Goal: Information Seeking & Learning: Find contact information

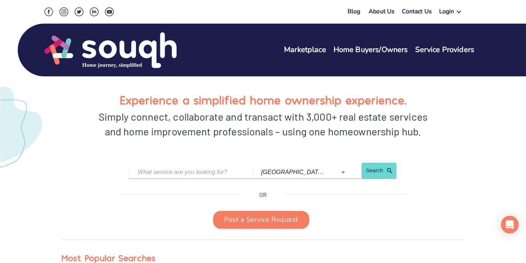
scroll to position [1, 0]
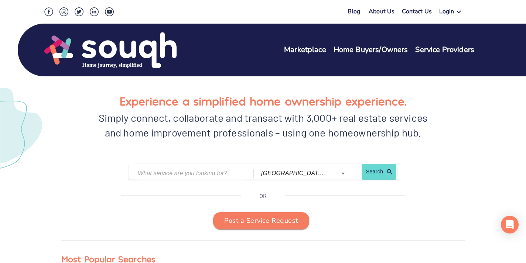
click at [204, 177] on input "text" at bounding box center [186, 173] width 97 height 11
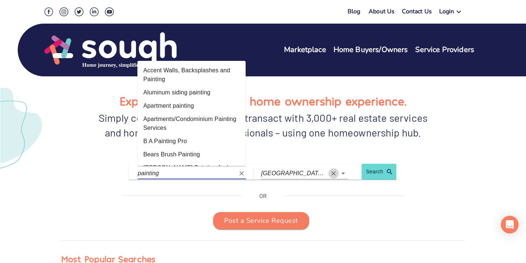
click at [331, 174] on icon "Clear" at bounding box center [333, 173] width 7 height 7
type input "painting"
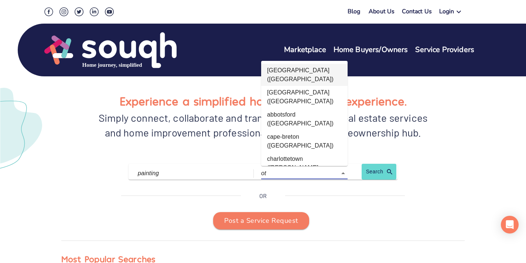
click at [304, 71] on li "[GEOGRAPHIC_DATA] ([GEOGRAPHIC_DATA])" at bounding box center [304, 75] width 86 height 22
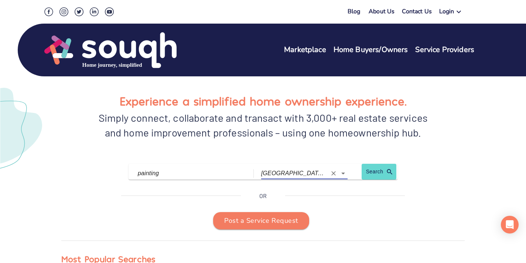
type input "[GEOGRAPHIC_DATA] ([GEOGRAPHIC_DATA])"
click at [373, 174] on link "Search" at bounding box center [377, 174] width 30 height 12
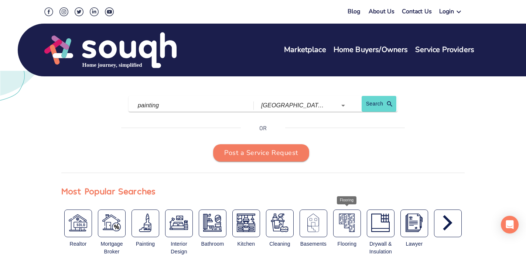
scroll to position [69, 0]
click at [377, 104] on link "Search" at bounding box center [377, 106] width 30 height 12
click at [373, 105] on link "Search" at bounding box center [377, 106] width 30 height 12
click at [358, 147] on div "Post a Service Request" at bounding box center [262, 154] width 403 height 18
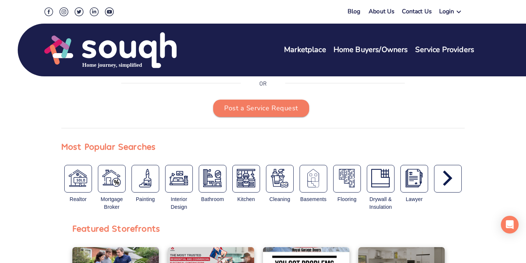
scroll to position [0, 0]
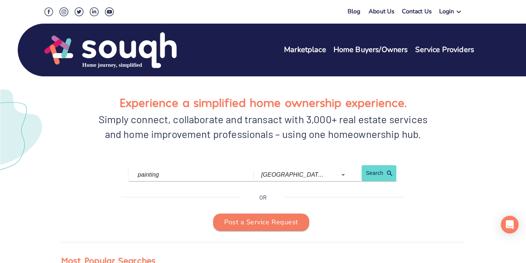
click at [368, 173] on link "Search" at bounding box center [377, 175] width 30 height 12
click at [390, 174] on link "Search" at bounding box center [377, 175] width 30 height 12
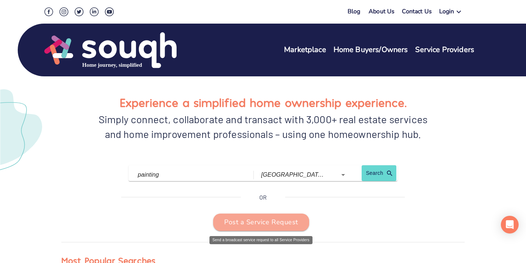
click at [262, 227] on span "Post a Service Request" at bounding box center [261, 223] width 74 height 12
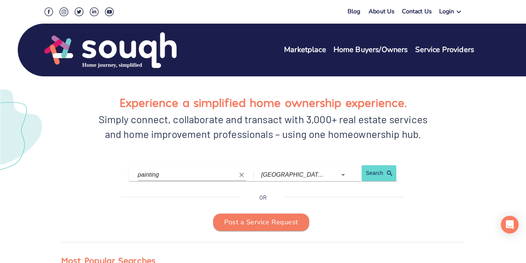
click at [170, 177] on input "painting" at bounding box center [186, 174] width 97 height 11
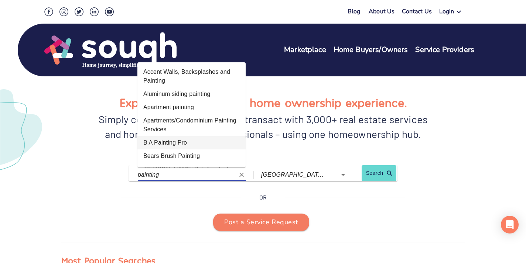
drag, startPoint x: 155, startPoint y: 73, endPoint x: 161, endPoint y: 149, distance: 76.0
click at [161, 149] on ul "Accent Walls, Backsplashes and Painting Aluminum siding painting Apartment pain…" at bounding box center [191, 114] width 108 height 105
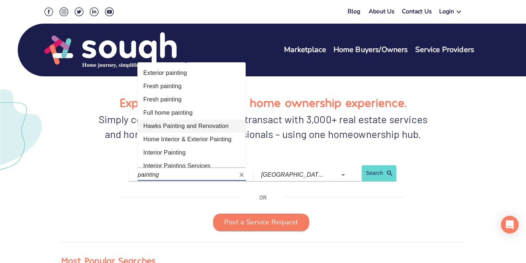
scroll to position [416, 0]
click at [162, 146] on li "Interior Painting" at bounding box center [191, 152] width 108 height 13
type input "Interior Painting"
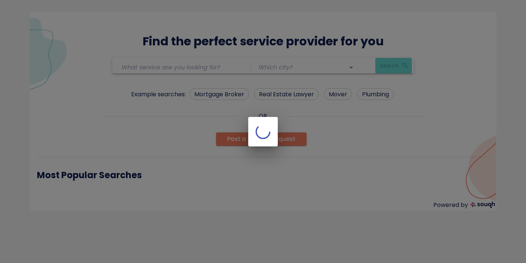
type input "Interior Painting"
type input "[GEOGRAPHIC_DATA] ([GEOGRAPHIC_DATA])"
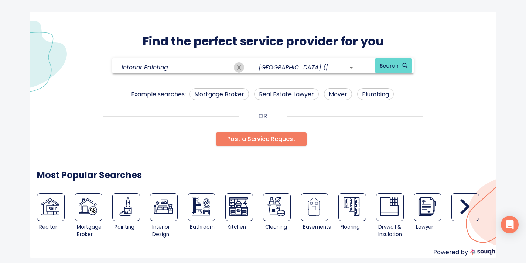
click at [241, 67] on icon "Clear" at bounding box center [238, 67] width 7 height 7
click at [278, 92] on span "Real Estate Lawyer" at bounding box center [287, 94] width 64 height 9
type input "Real Estate Lawyer"
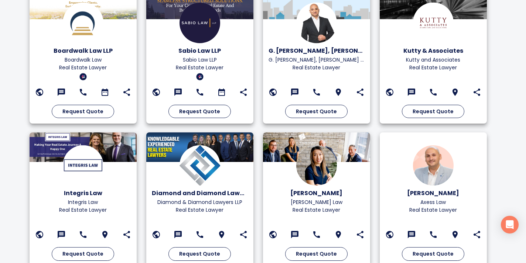
scroll to position [535, 0]
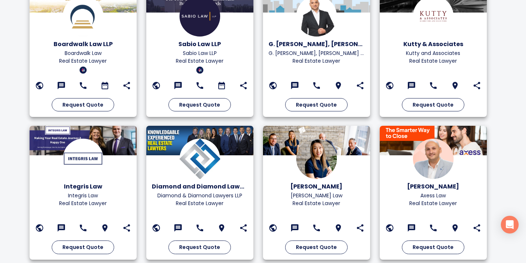
click at [422, 159] on img at bounding box center [433, 159] width 40 height 40
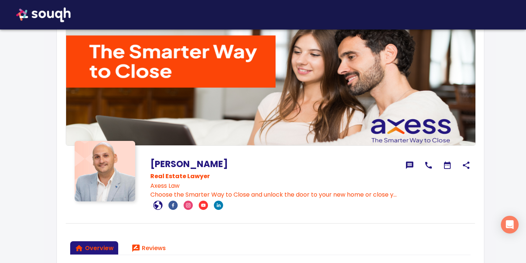
scroll to position [51, 0]
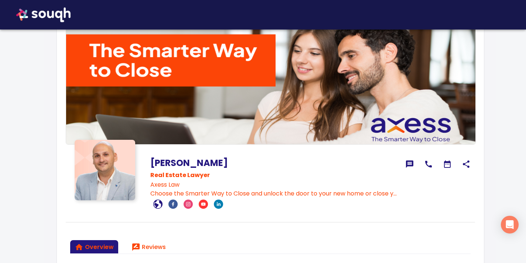
click at [160, 206] on icon at bounding box center [157, 204] width 9 height 9
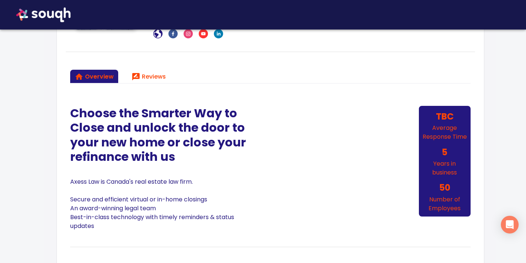
scroll to position [224, 0]
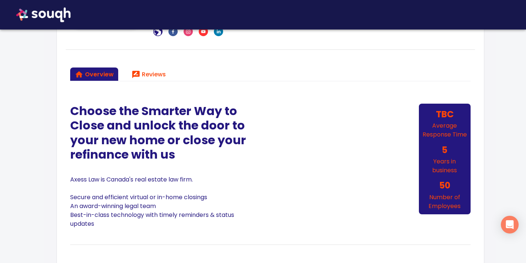
click at [95, 181] on p "Axess Law is Canada's real estate law firm. Secure and efficient virtual or in-…" at bounding box center [159, 202] width 178 height 53
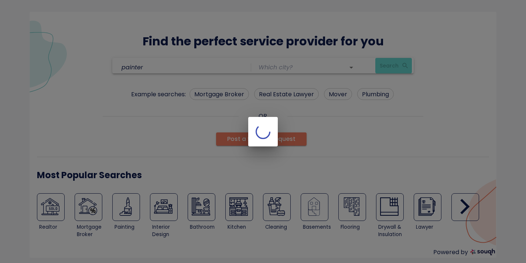
type input "[GEOGRAPHIC_DATA] ([GEOGRAPHIC_DATA])"
